Goal: Task Accomplishment & Management: Use online tool/utility

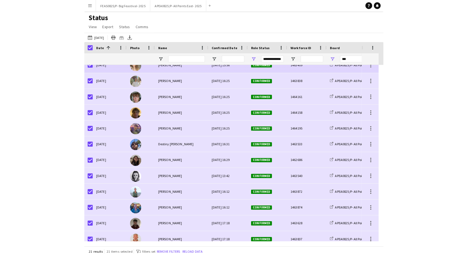
scroll to position [146, 0]
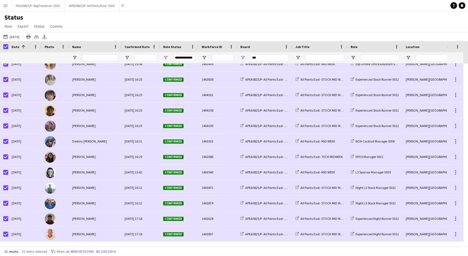
click at [123, 5] on app-icon "Add" at bounding box center [123, 5] width 2 height 2
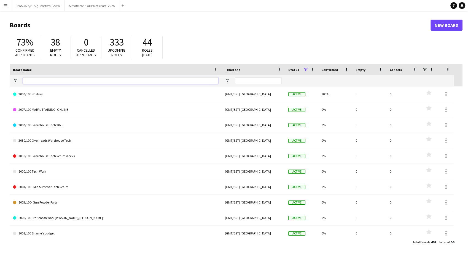
click at [73, 82] on input "Board name Filter Input" at bounding box center [121, 80] width 196 height 7
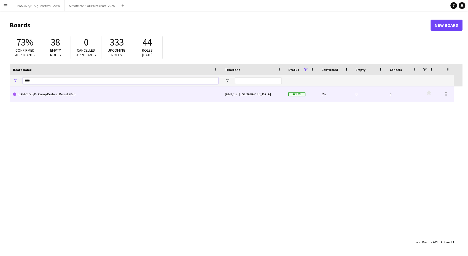
type input "****"
click at [63, 98] on link "CAMP0725/P - Camp Bestival Dorset 2025" at bounding box center [115, 93] width 205 height 15
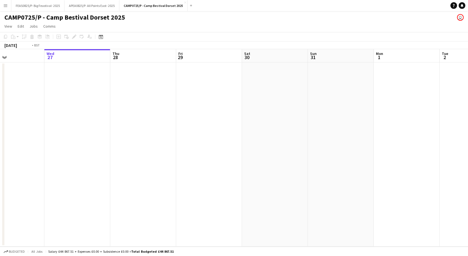
drag, startPoint x: 76, startPoint y: 130, endPoint x: 317, endPoint y: 134, distance: 240.2
click at [317, 133] on app-calendar-viewport "Sun 24 Mon 25 Tue 26 Wed 27 Thu 28 Fri 29 Sat 30 Sun 31 Mon 1 Tue 2 Wed 3 Thu 4…" at bounding box center [234, 147] width 468 height 197
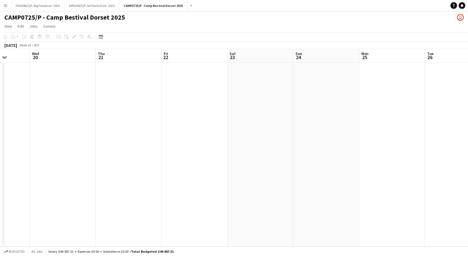
drag, startPoint x: 180, startPoint y: 174, endPoint x: 107, endPoint y: 183, distance: 73.4
click at [370, 164] on app-calendar-viewport "Sun 17 Mon 18 Tue 19 Wed 20 Thu 21 Fri 22 Sat 23 Sun 24 Mon 25 Tue 26 Wed 27 Th…" at bounding box center [234, 147] width 468 height 197
drag, startPoint x: 117, startPoint y: 178, endPoint x: 278, endPoint y: 163, distance: 161.1
click at [278, 163] on app-calendar-viewport "Thu 14 Fri 15 Sat 16 Sun 17 Mon 18 Tue 19 Wed 20 Thu 21 Fri 22 Sat 23 Sun 24 Mo…" at bounding box center [234, 147] width 468 height 197
drag, startPoint x: 109, startPoint y: 174, endPoint x: 352, endPoint y: 147, distance: 244.2
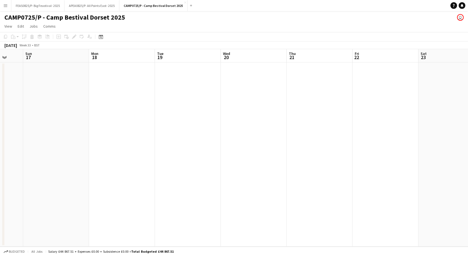
click at [352, 147] on app-calendar-viewport "Thu 14 Fri 15 Sat 16 Sun 17 Mon 18 Tue 19 Wed 20 Thu 21 Fri 22 Sat 23 Sun 24 Mo…" at bounding box center [234, 147] width 468 height 197
drag, startPoint x: 157, startPoint y: 158, endPoint x: 291, endPoint y: 149, distance: 134.4
click at [300, 146] on app-calendar-viewport "Fri 8 Sat 9 Sun 10 Mon 11 Tue 12 Wed 13 Thu 14 Fri 15 Sat 16 Sun 17 Mon 18 Tue …" at bounding box center [234, 147] width 468 height 197
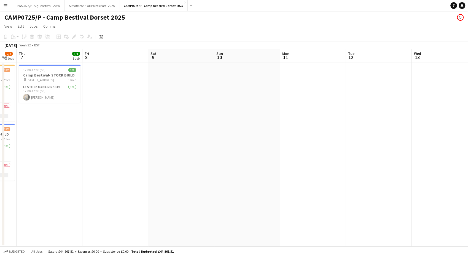
drag, startPoint x: 113, startPoint y: 161, endPoint x: 77, endPoint y: 157, distance: 35.8
click at [323, 131] on app-calendar-viewport "Tue 5 12/12 2 Jobs Wed 6 2/4 2 Jobs Thu 7 1/1 1 Job Fri 8 Sat 9 Sun 10 Mon 11 T…" at bounding box center [234, 147] width 468 height 197
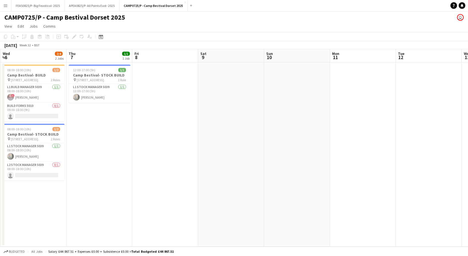
scroll to position [0, 114]
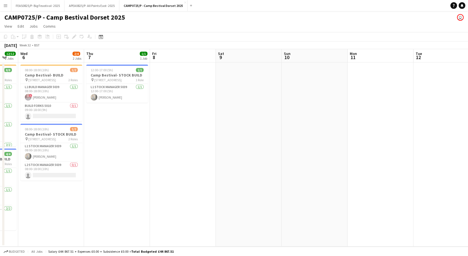
drag, startPoint x: 70, startPoint y: 153, endPoint x: 104, endPoint y: 149, distance: 33.9
click at [104, 149] on app-calendar-viewport "Mon 4 13/14 2 Jobs Tue 5 12/12 2 Jobs Wed 6 2/4 2 Jobs Thu 7 1/1 1 Job Fri 8 Sa…" at bounding box center [234, 147] width 468 height 197
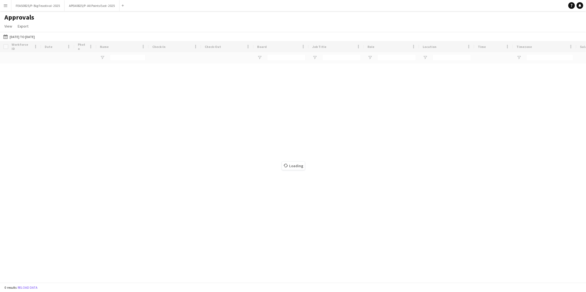
type input "***"
type input "**********"
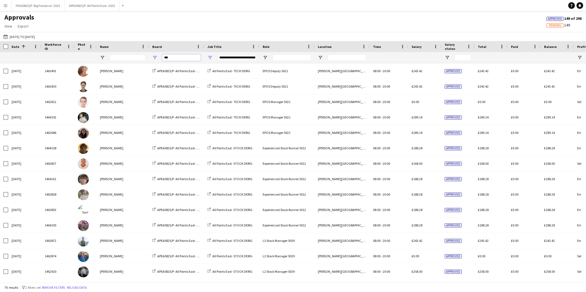
drag, startPoint x: 176, startPoint y: 58, endPoint x: 116, endPoint y: 58, distance: 59.8
click at [115, 58] on div "***" at bounding box center [378, 57] width 756 height 11
type input "***"
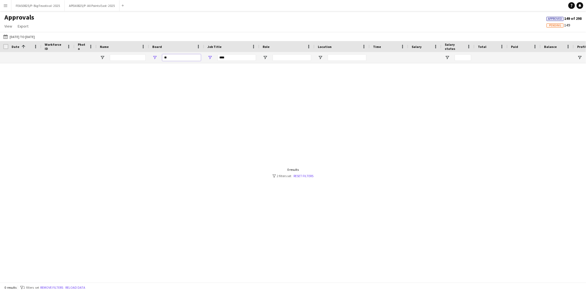
type input "*"
drag, startPoint x: 164, startPoint y: 57, endPoint x: 132, endPoint y: 57, distance: 32.5
click at [132, 57] on div "** ***" at bounding box center [378, 57] width 756 height 11
click at [28, 38] on button "[DATE] to [DATE] [DATE] to [DATE]" at bounding box center [19, 36] width 34 height 7
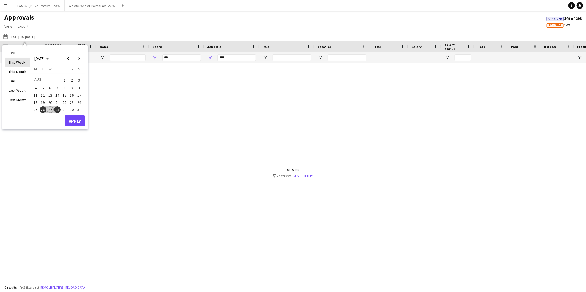
click at [20, 61] on li "This Week" at bounding box center [17, 62] width 25 height 9
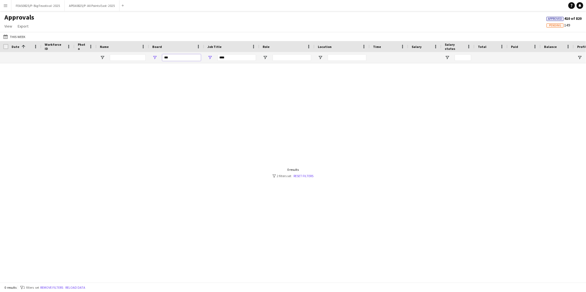
drag, startPoint x: 161, startPoint y: 56, endPoint x: 137, endPoint y: 56, distance: 24.0
click at [137, 56] on div "*** ***" at bounding box center [378, 57] width 756 height 11
type input "**"
click at [306, 172] on div "0 results filter-1 2 filters set Reset filters" at bounding box center [292, 173] width 41 height 10
click at [305, 175] on link "Reset filters" at bounding box center [304, 176] width 20 height 4
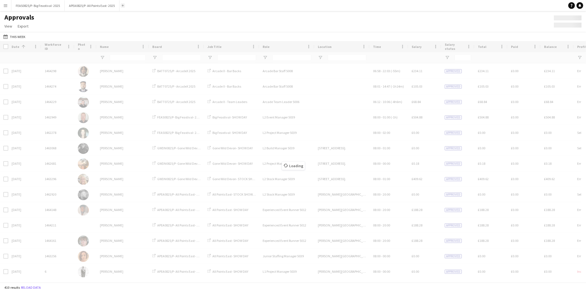
click at [123, 6] on button "Add" at bounding box center [123, 5] width 4 height 4
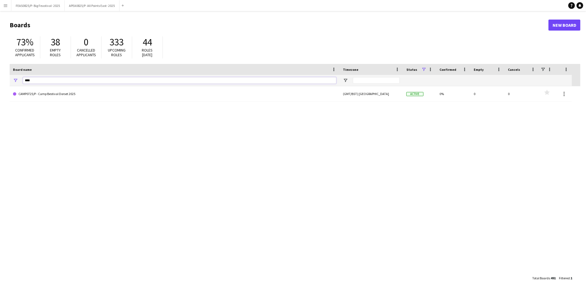
drag, startPoint x: 32, startPoint y: 79, endPoint x: 0, endPoint y: 73, distance: 32.3
click at [0, 73] on html "Menu Boards Boards Boards All jobs Status Workforce Workforce My Workforce Recr…" at bounding box center [293, 146] width 586 height 292
drag, startPoint x: 35, startPoint y: 81, endPoint x: -1, endPoint y: 76, distance: 35.6
click at [0, 76] on html "Menu Boards Boards Boards All jobs Status Workforce Workforce My Workforce Recr…" at bounding box center [293, 146] width 586 height 292
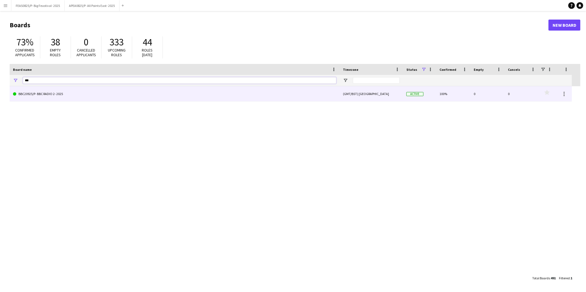
type input "***"
click at [51, 98] on link "BBC20925/P- BBC RADIO 2- 2025" at bounding box center [174, 93] width 323 height 15
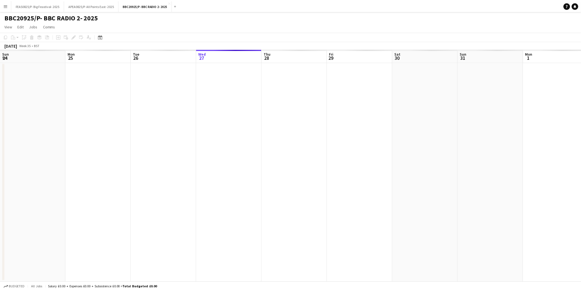
scroll to position [0, 132]
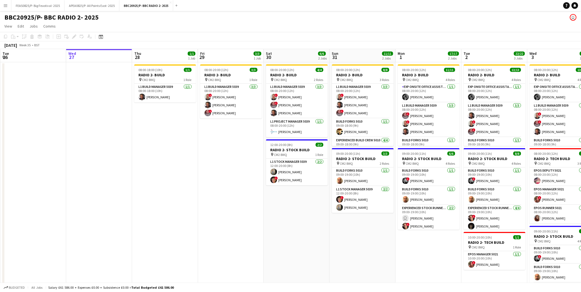
click at [222, 227] on app-date-cell "08:00-20:00 (12h) 3/3 RADIO 2- BUILD pin CM2 8WQ 1 Role L1 Build Manager 5039 […" at bounding box center [231, 277] width 66 height 430
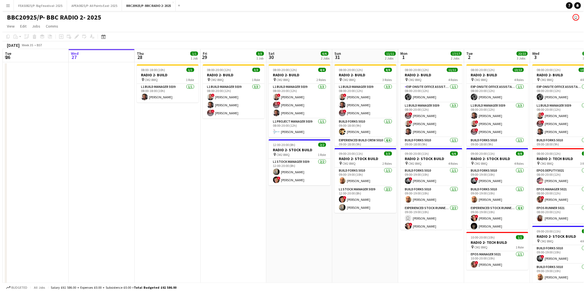
scroll to position [0, 132]
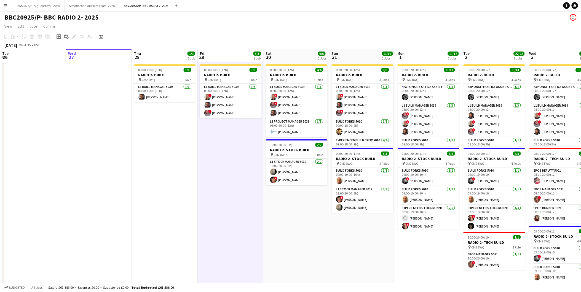
click at [167, 220] on app-date-cell "08:00-18:00 (10h) 1/1 RADIO 2- BUILD pin CM2 8WQ 1 Role L1 Build Manager 5039 […" at bounding box center [165, 277] width 66 height 430
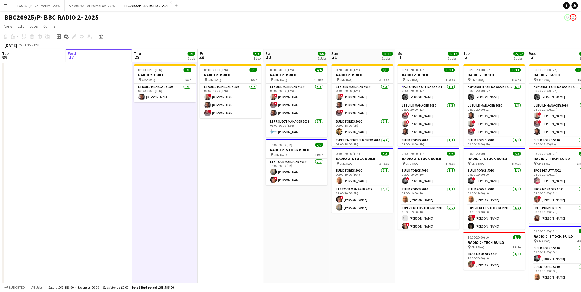
click at [1, 4] on button "Menu" at bounding box center [5, 5] width 11 height 11
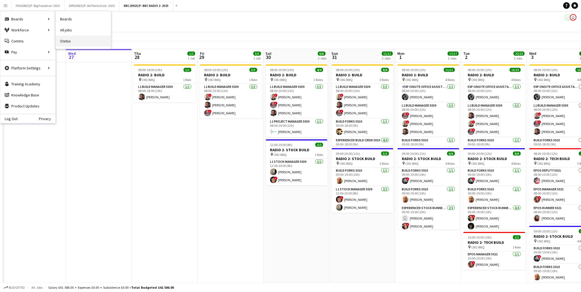
click at [78, 43] on link "Status" at bounding box center [83, 41] width 55 height 11
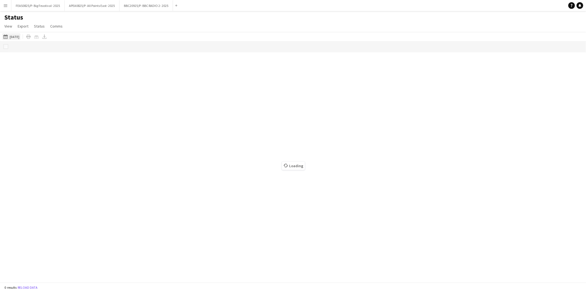
click at [17, 35] on button "[DATE] to [DATE] [DATE]" at bounding box center [11, 36] width 18 height 7
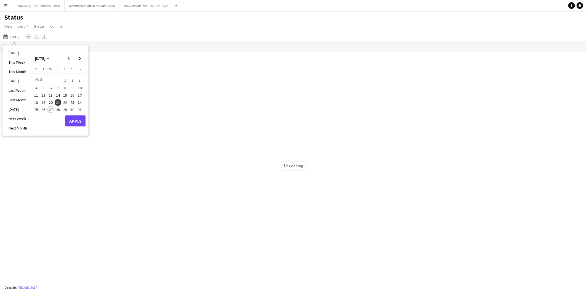
click at [65, 77] on span "1" at bounding box center [65, 80] width 7 height 8
click at [78, 57] on span "Next month" at bounding box center [79, 58] width 11 height 11
click at [42, 114] on span "30" at bounding box center [43, 116] width 7 height 7
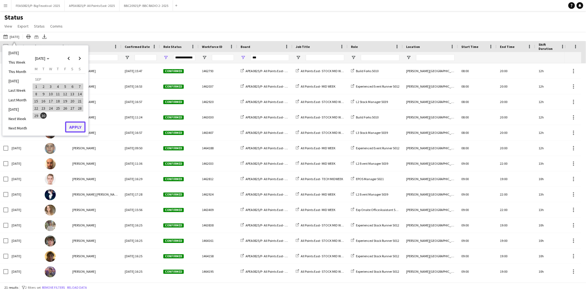
click at [77, 126] on button "Apply" at bounding box center [75, 127] width 20 height 11
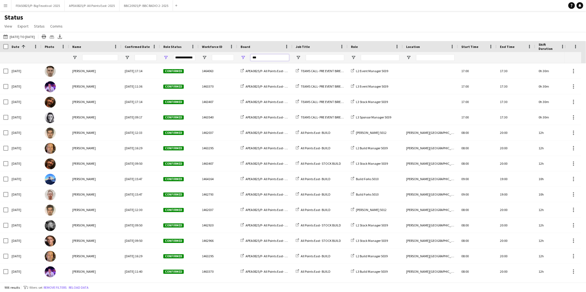
click at [267, 60] on input "***" at bounding box center [269, 57] width 39 height 7
drag, startPoint x: 266, startPoint y: 59, endPoint x: 203, endPoint y: 59, distance: 62.9
click at [203, 59] on div "**********" at bounding box center [408, 57] width 816 height 11
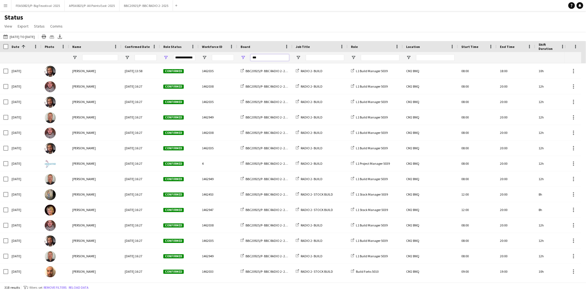
type input "***"
click at [167, 57] on span "Open Filter Menu" at bounding box center [165, 57] width 5 height 5
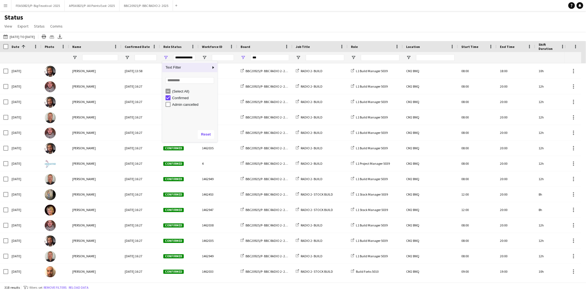
click at [205, 22] on div "Status View Views Default view BTB upload workforce New starters Payroll checks…" at bounding box center [293, 22] width 586 height 19
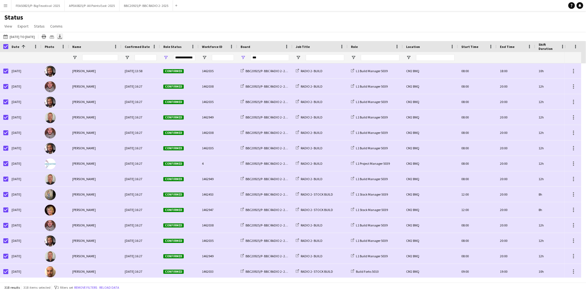
click at [62, 35] on icon "Export XLSX" at bounding box center [60, 36] width 4 height 4
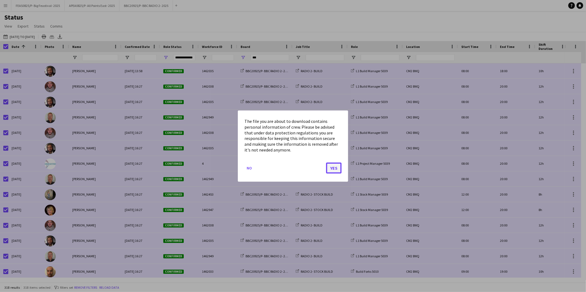
click at [331, 172] on button "Yes" at bounding box center [333, 167] width 15 height 11
